Goal: Transaction & Acquisition: Purchase product/service

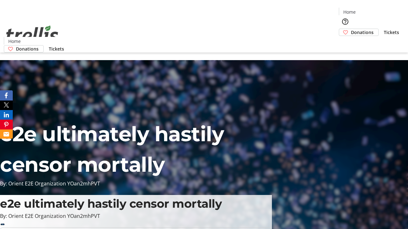
click at [351, 29] on span "Donations" at bounding box center [362, 32] width 23 height 7
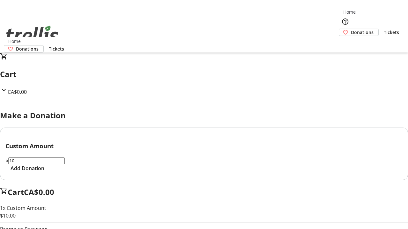
select select "CA"
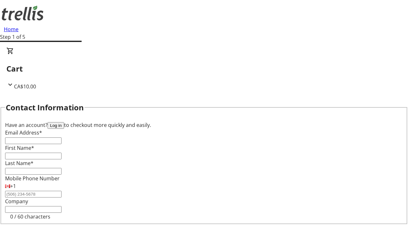
click at [64, 122] on button "Log in" at bounding box center [55, 125] width 17 height 7
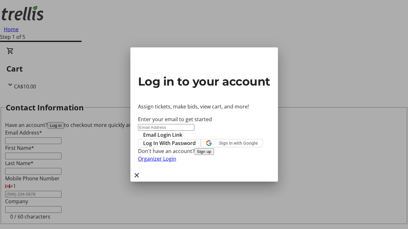
click at [214, 155] on button "Sign up" at bounding box center [203, 151] width 19 height 7
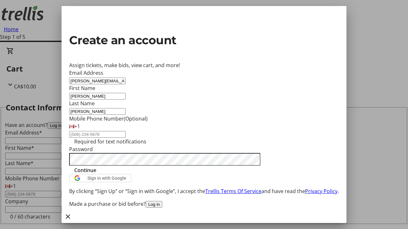
click at [96, 174] on span "Continue" at bounding box center [85, 171] width 22 height 8
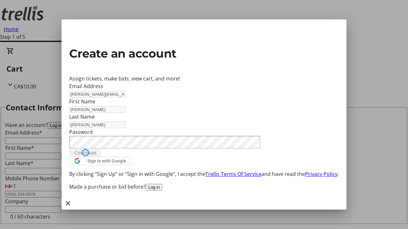
type input "[PERSON_NAME][EMAIL_ADDRESS][DOMAIN_NAME]"
type input "[PERSON_NAME]"
type input "[STREET_ADDRESS][PERSON_NAME]"
select select "CA"
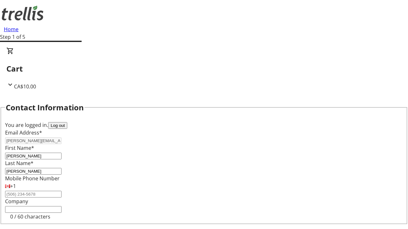
type input "[STREET_ADDRESS][PERSON_NAME]"
type input "Kelowna"
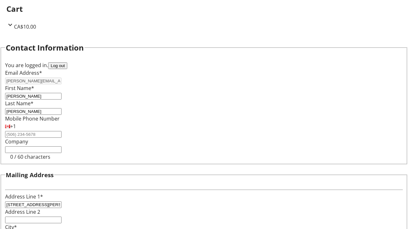
select select "BC"
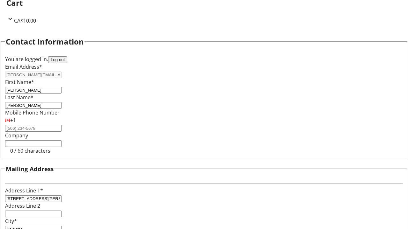
type input "Kelowna"
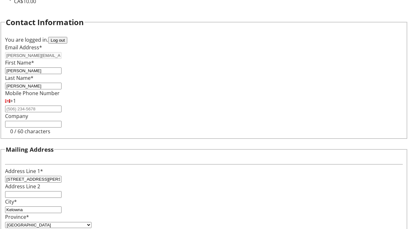
type input "V1Y 0C2"
select select "BC"
select select "CA"
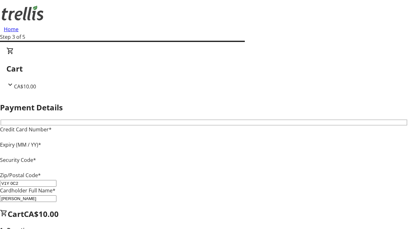
type input "V1Y 0C2"
